Goal: Transaction & Acquisition: Purchase product/service

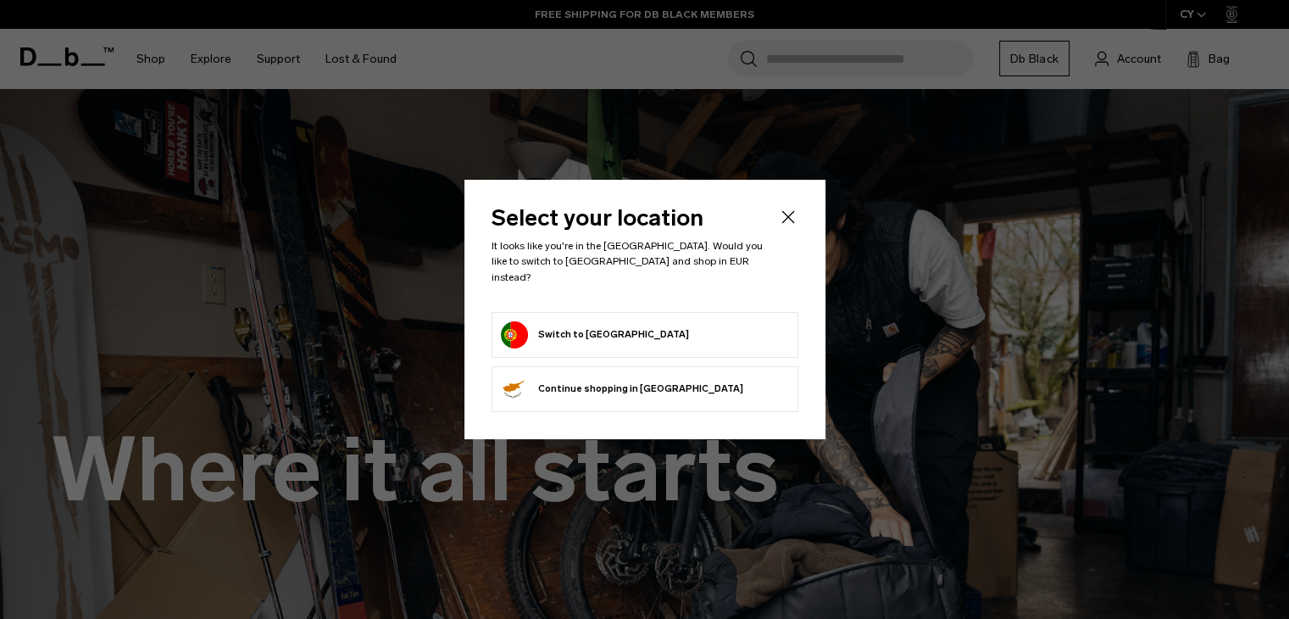
click at [790, 227] on icon "Close" at bounding box center [788, 217] width 20 height 20
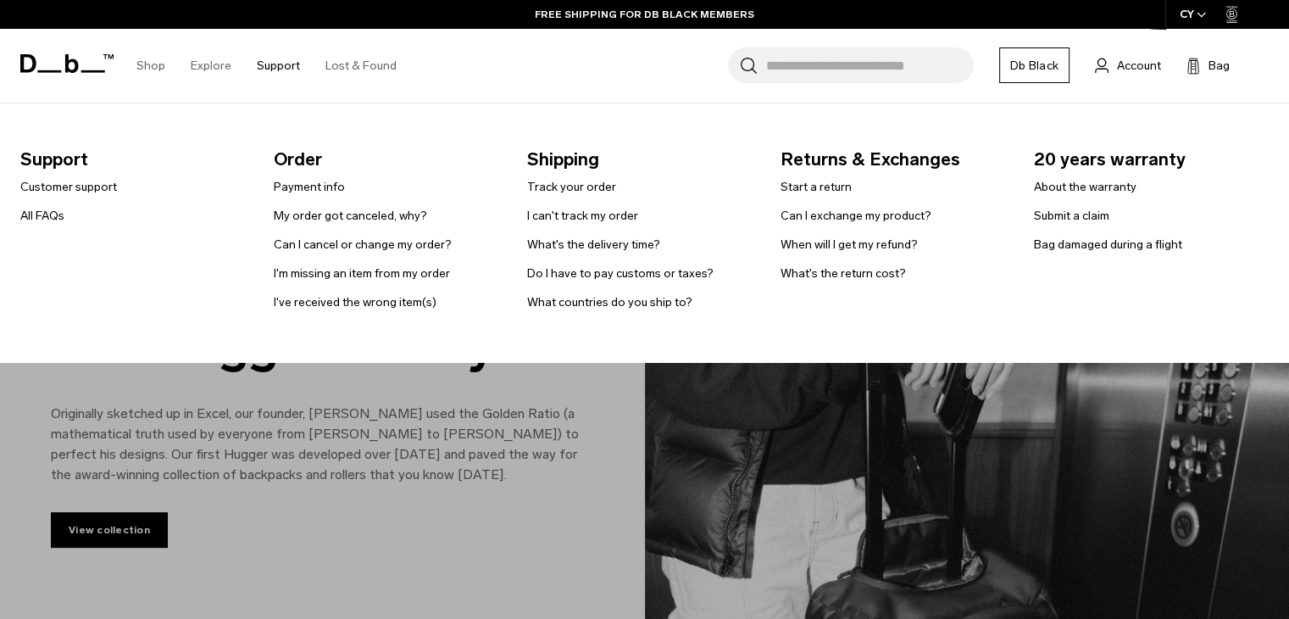
scroll to position [593, 0]
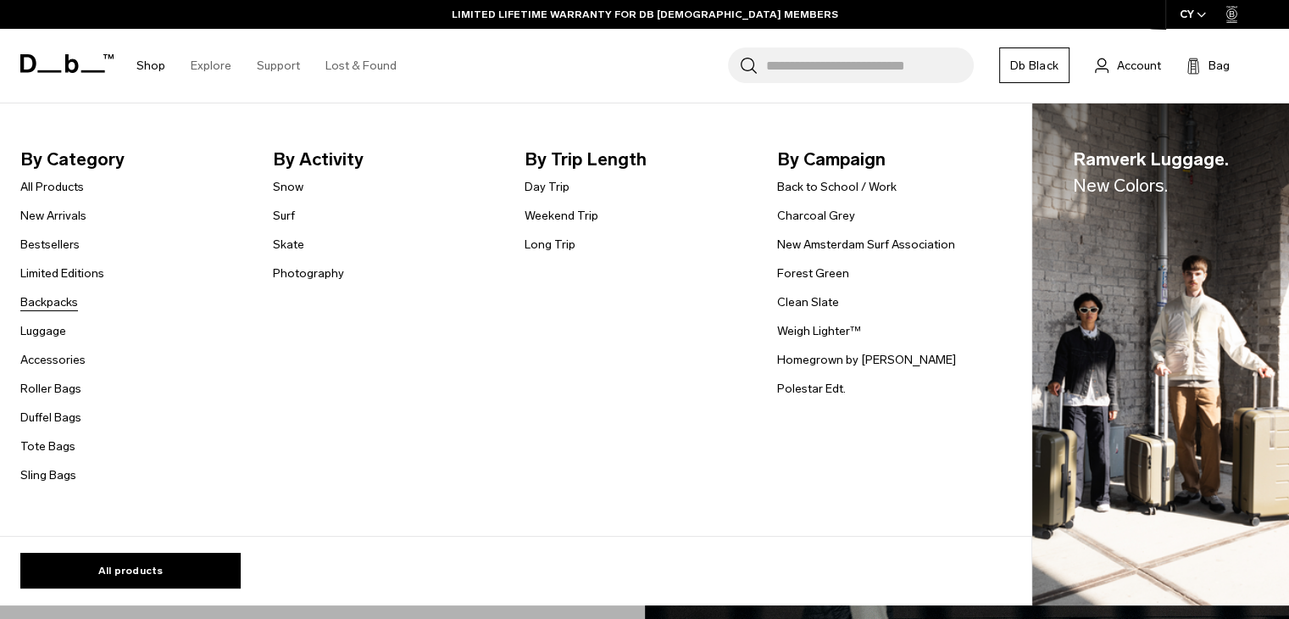
click at [57, 308] on link "Backpacks" at bounding box center [49, 302] width 58 height 18
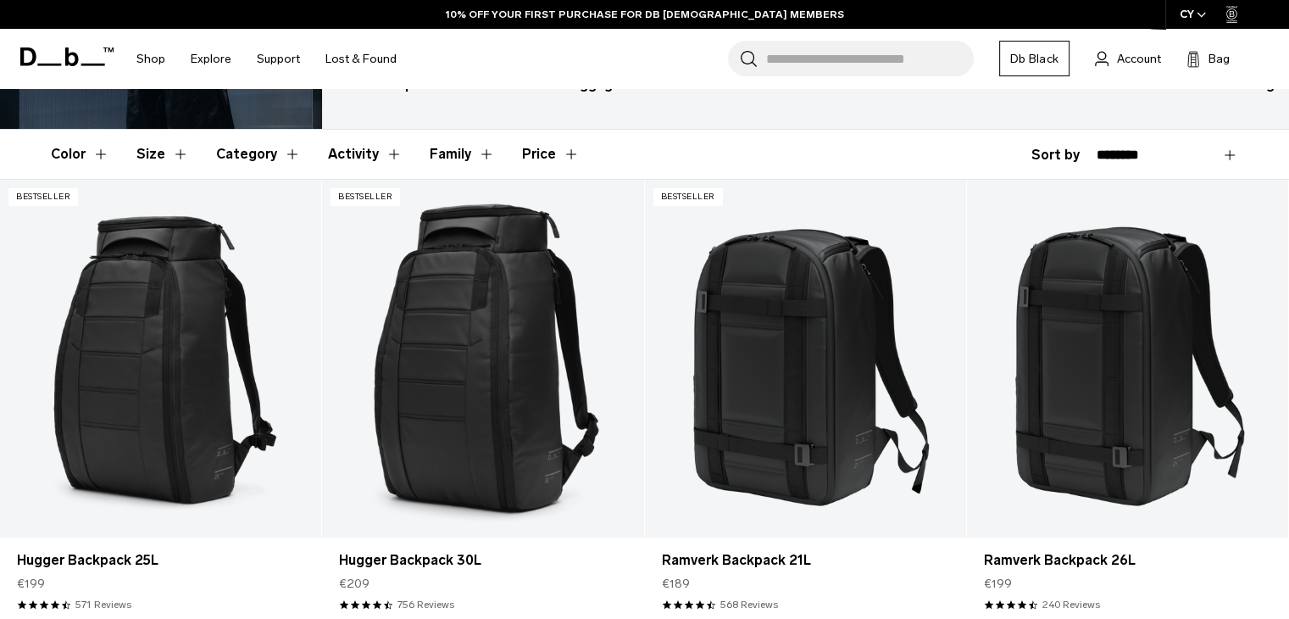
scroll to position [339, 0]
